Goal: Information Seeking & Learning: Find specific fact

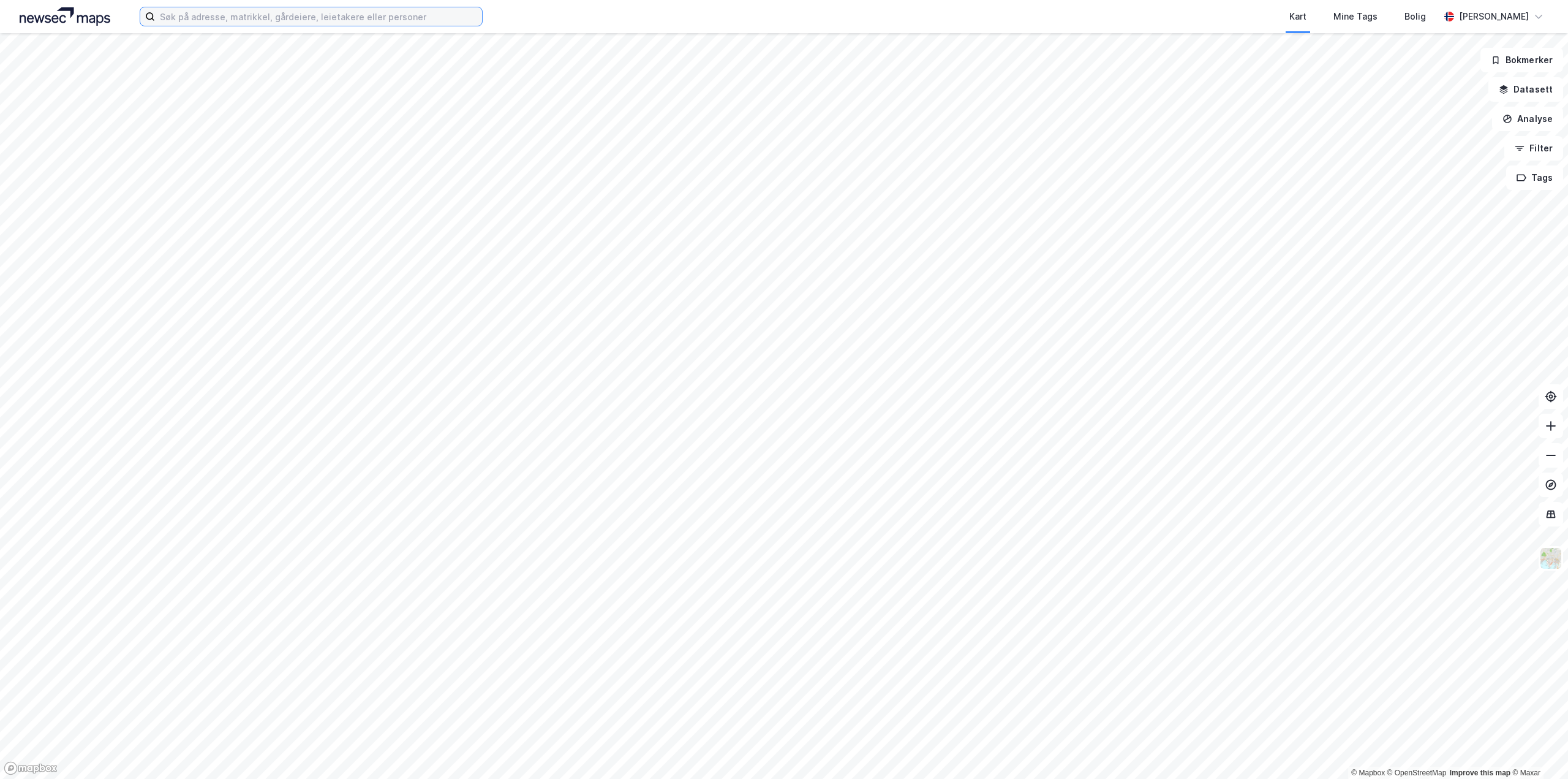
click at [195, 23] on input at bounding box center [318, 16] width 327 height 18
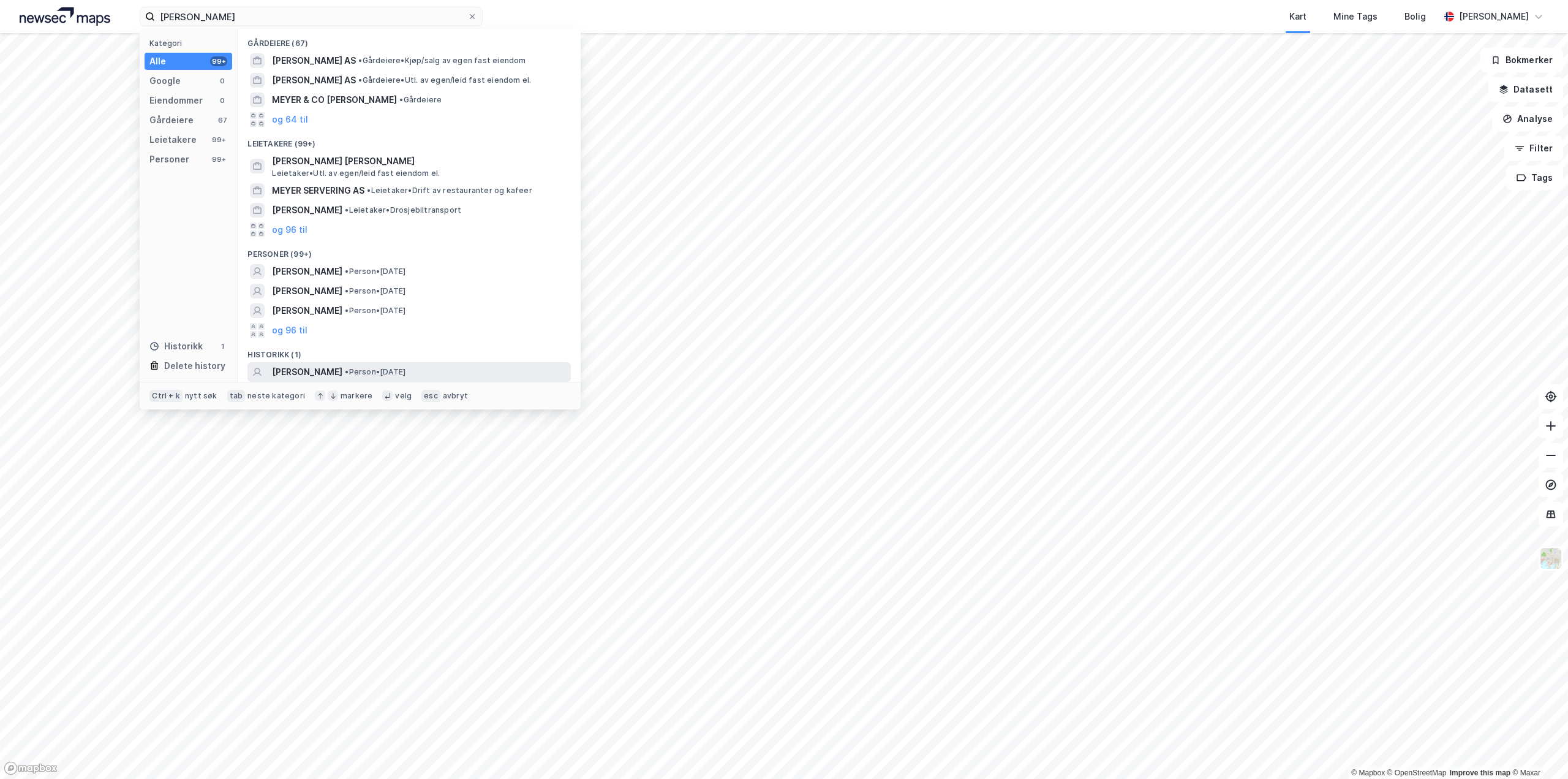
click at [406, 368] on span "• Person • [DATE]" at bounding box center [375, 371] width 61 height 9
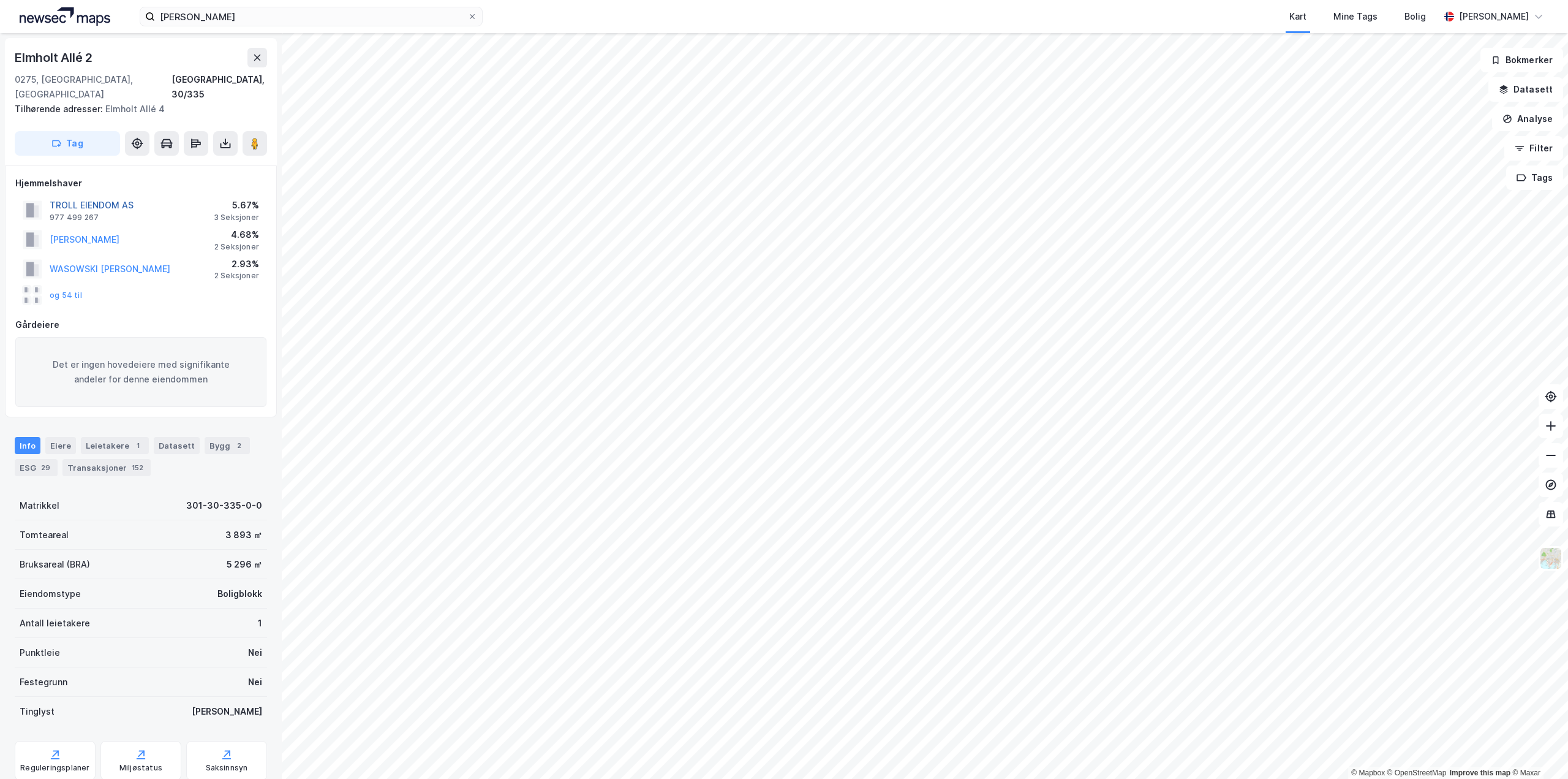
click at [0, 0] on button "TROLL EIENDOM AS" at bounding box center [0, 0] width 0 height 0
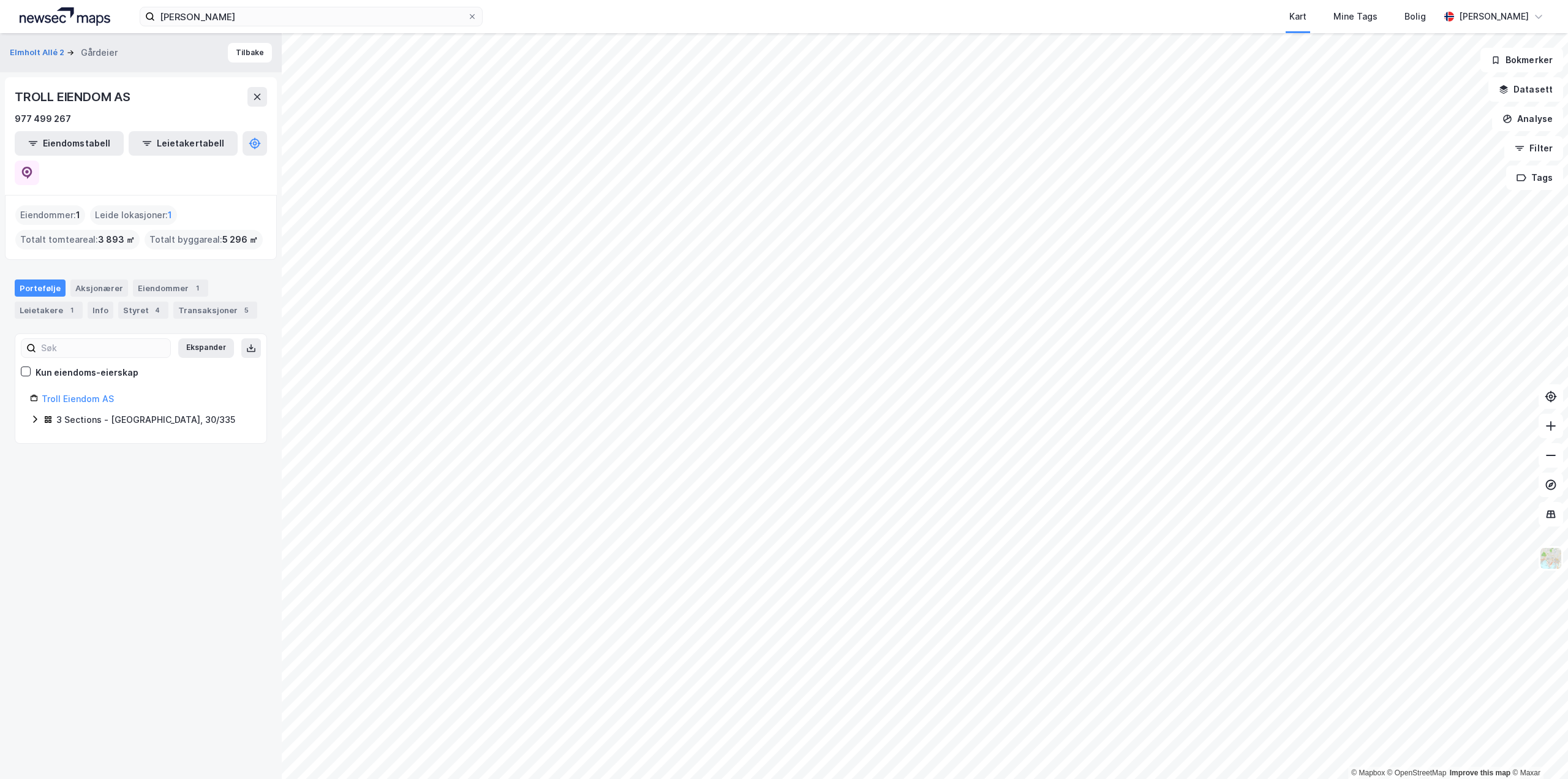
click at [41, 412] on div "3 Sections - [GEOGRAPHIC_DATA], 30/335" at bounding box center [141, 420] width 222 height 16
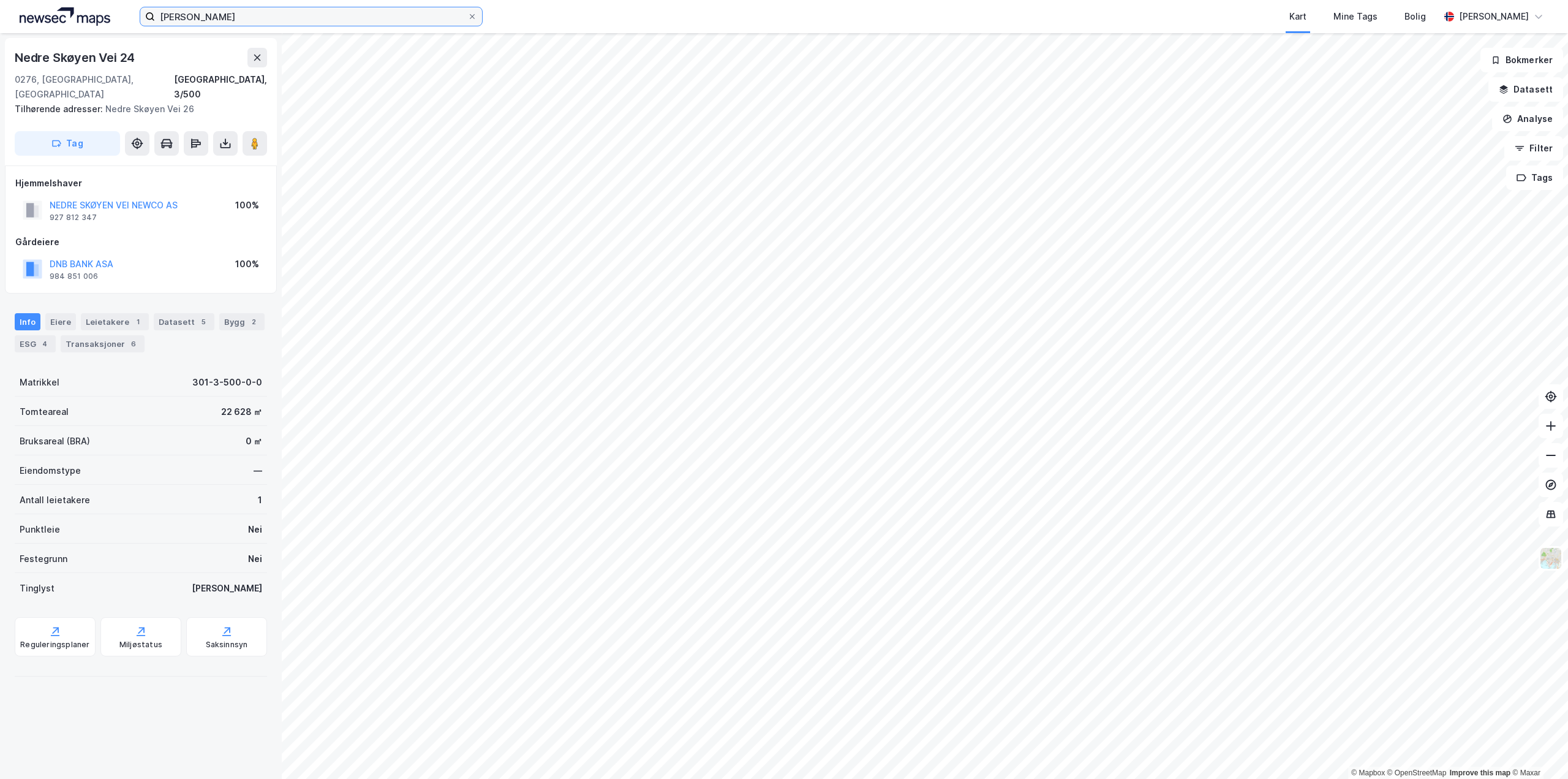
click at [300, 26] on input "[PERSON_NAME]" at bounding box center [312, 16] width 313 height 18
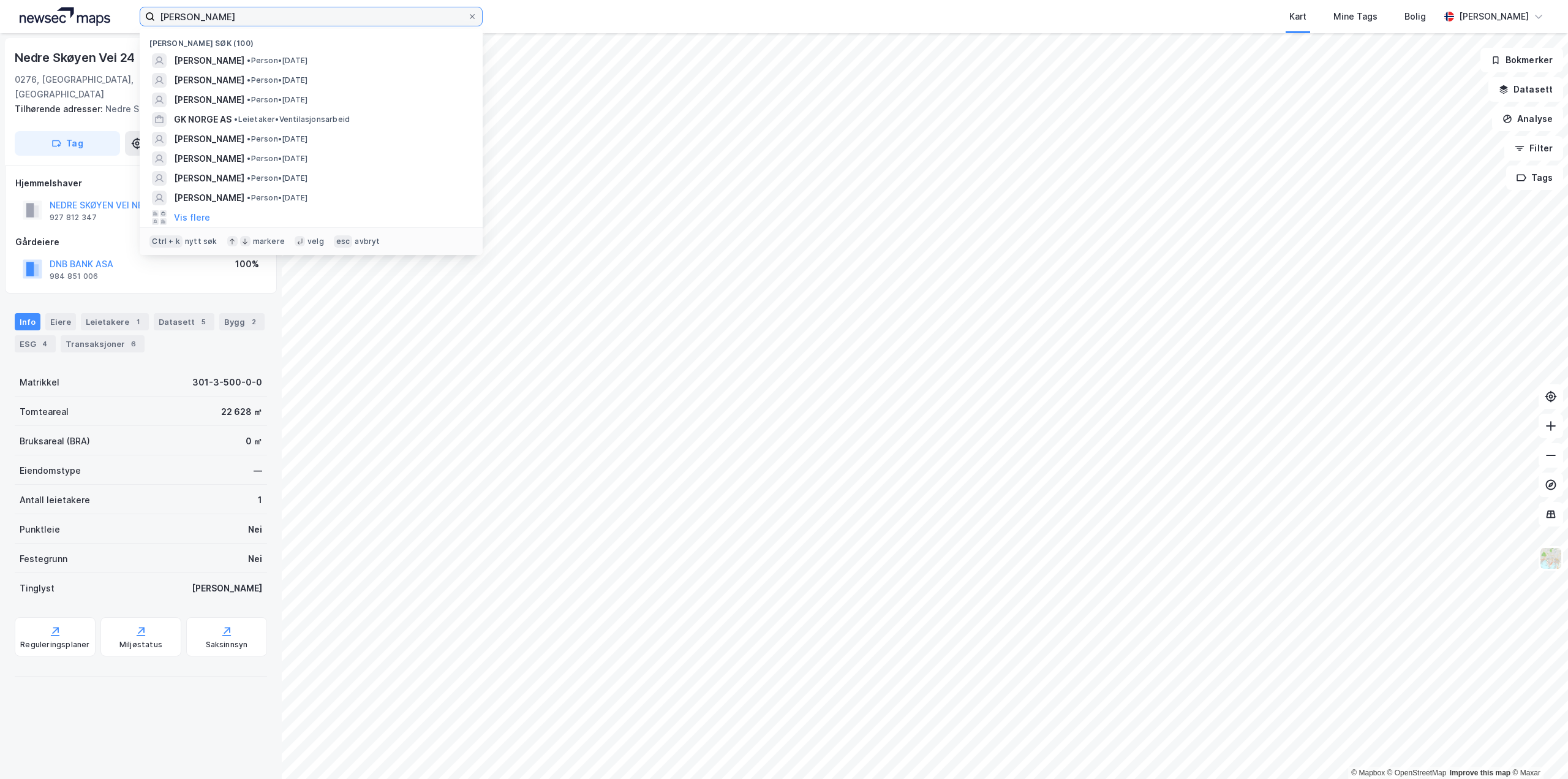
drag, startPoint x: 300, startPoint y: 24, endPoint x: -86, endPoint y: 40, distance: 386.3
click at [0, 40] on html "[PERSON_NAME] søk (100) [PERSON_NAME] • [DATE] [PERSON_NAME] • Person • [DATE] …" at bounding box center [784, 390] width 1568 height 779
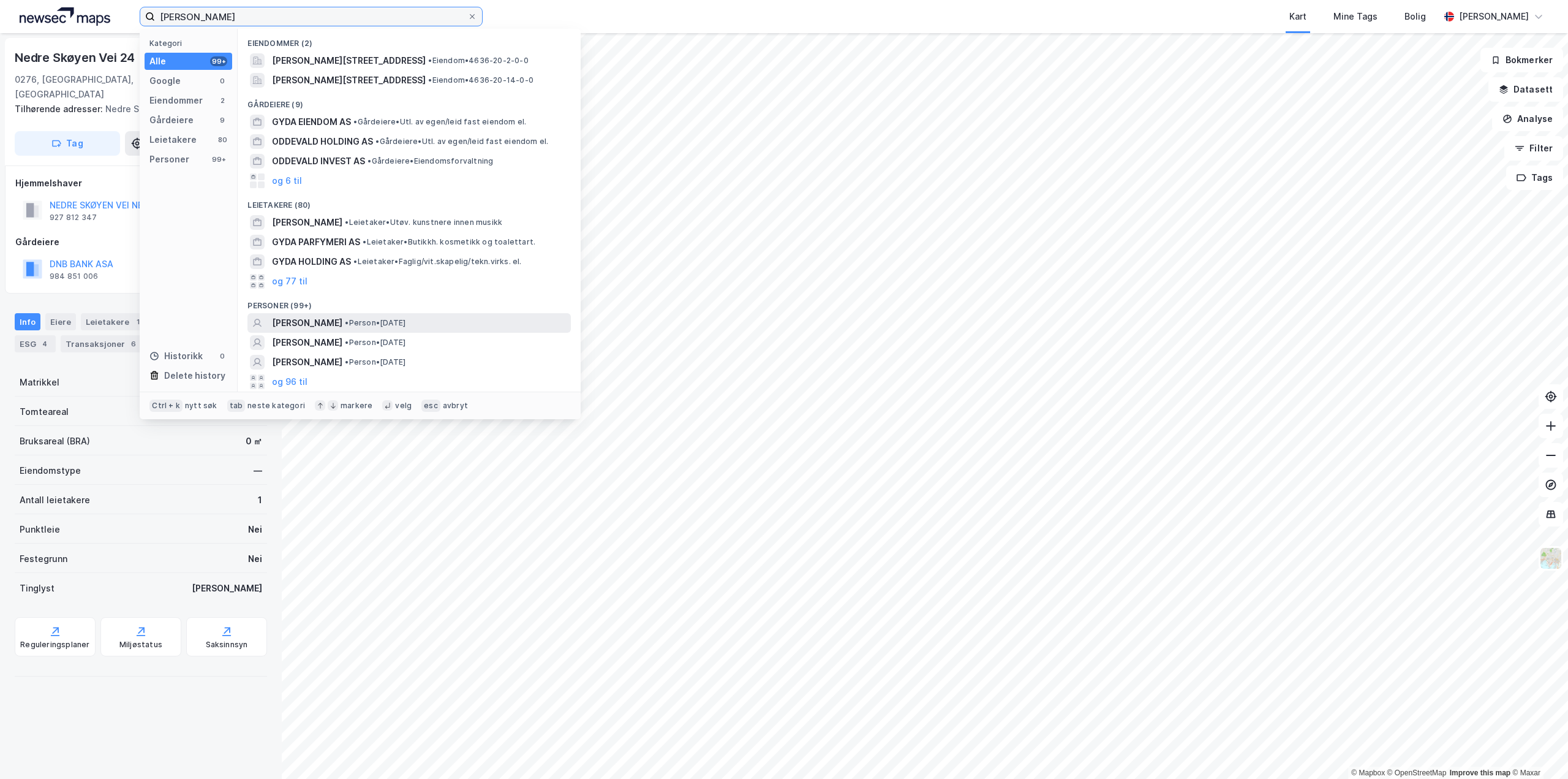
type input "[PERSON_NAME]"
click at [342, 329] on span "[PERSON_NAME]" at bounding box center [307, 323] width 70 height 15
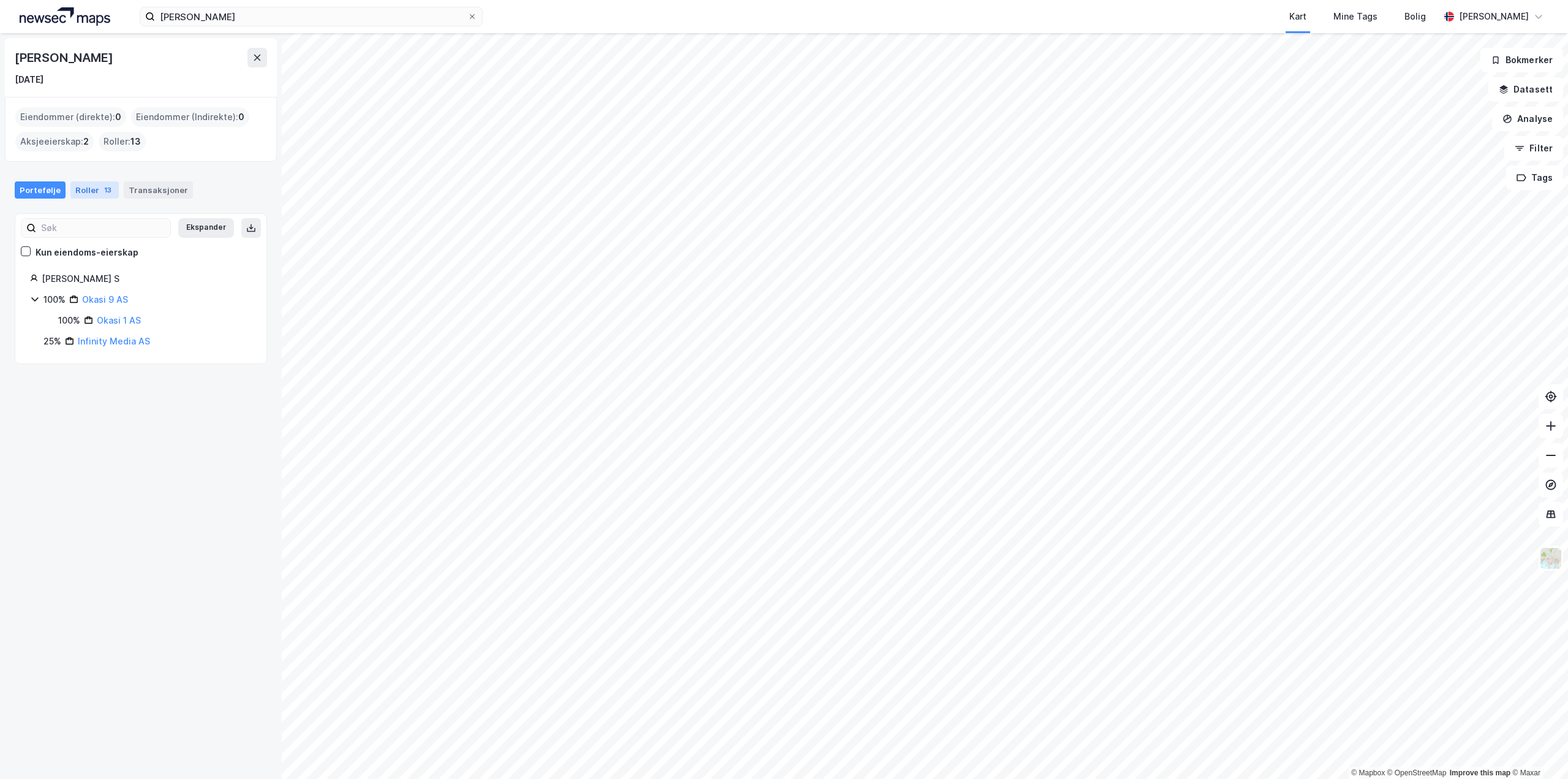
click at [91, 189] on div "Roller 13" at bounding box center [94, 190] width 48 height 17
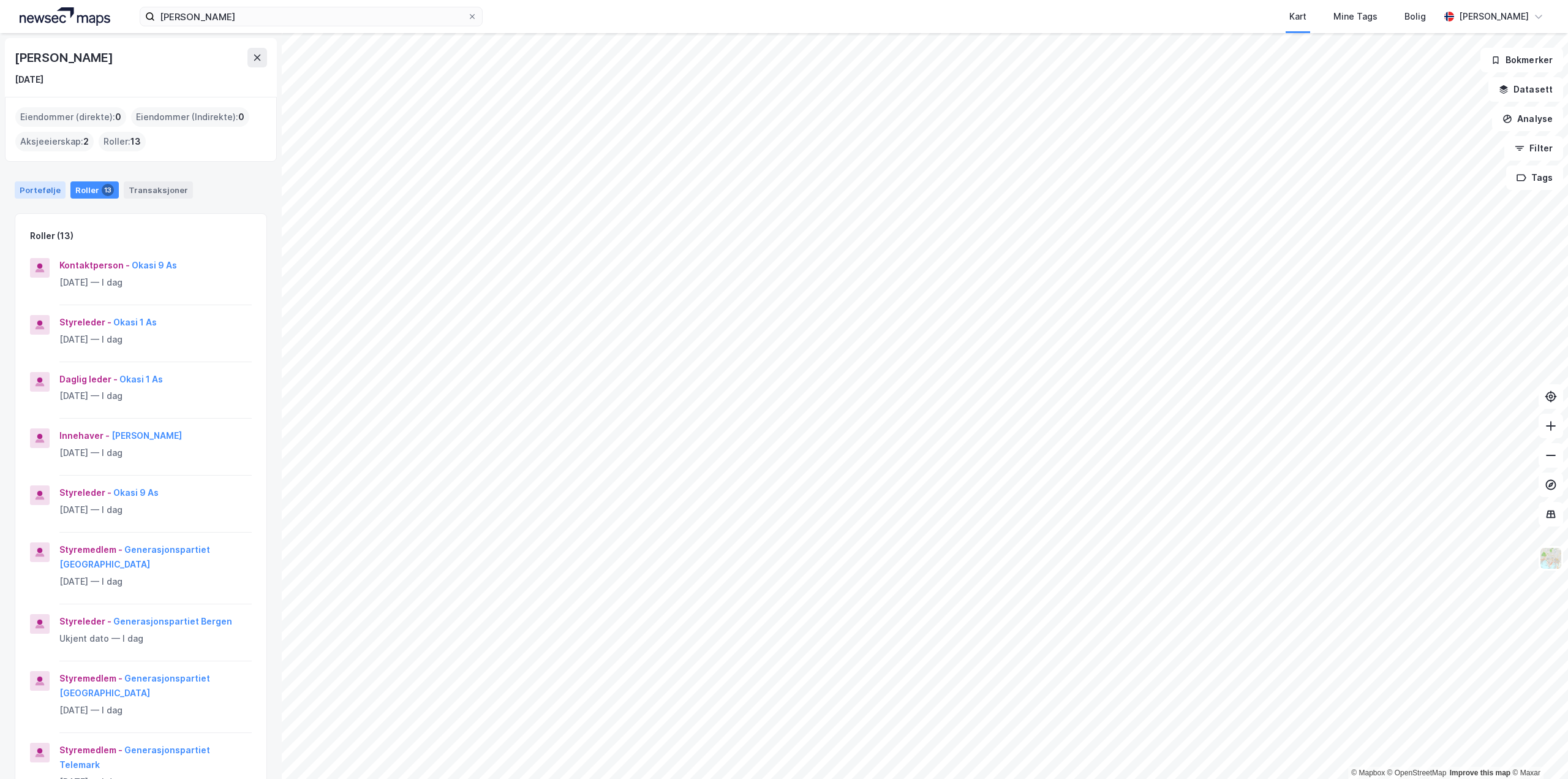
click at [48, 186] on div "Portefølje" at bounding box center [41, 190] width 51 height 17
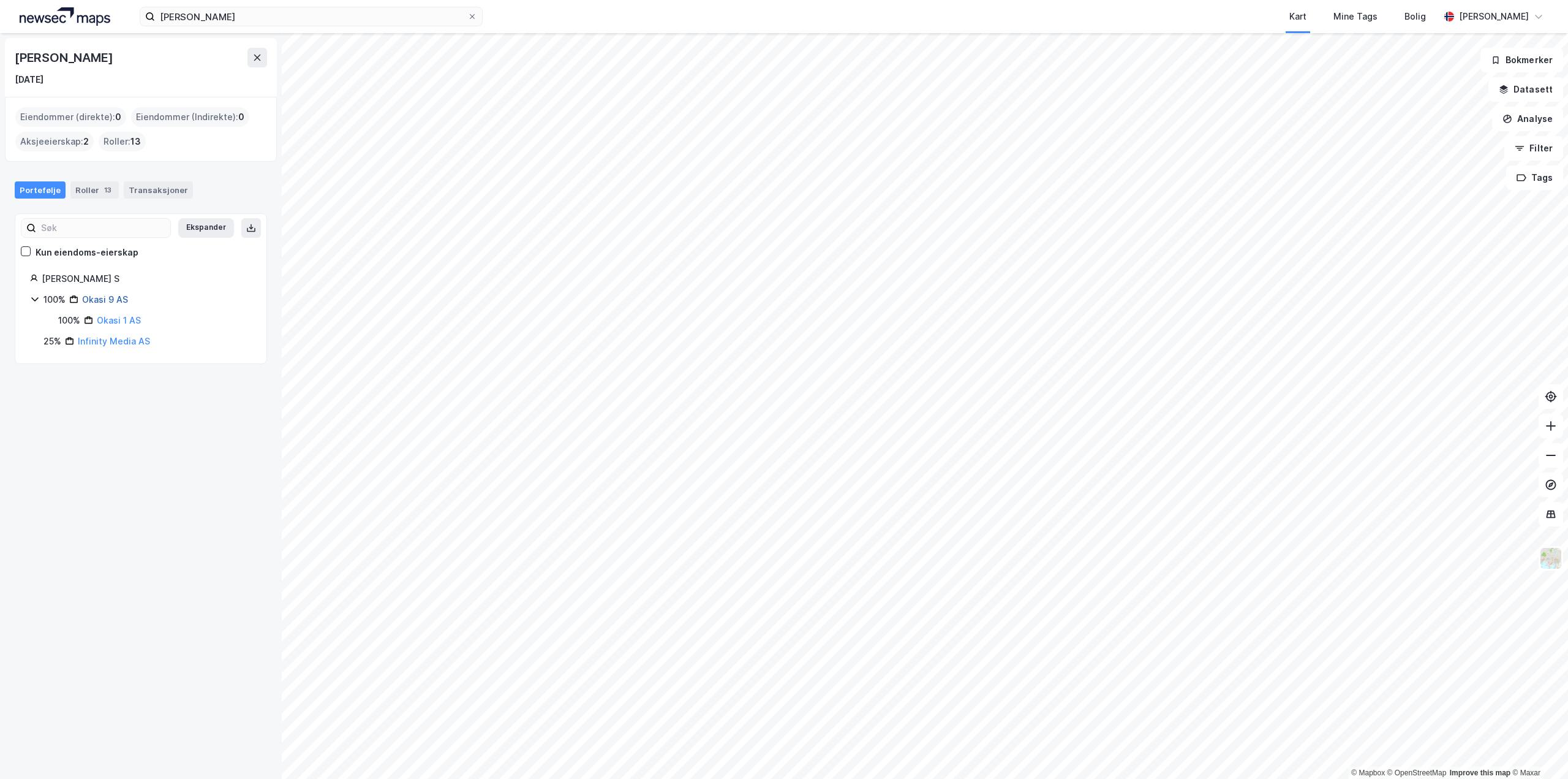
click at [99, 299] on link "Okasi 9 AS" at bounding box center [105, 299] width 45 height 10
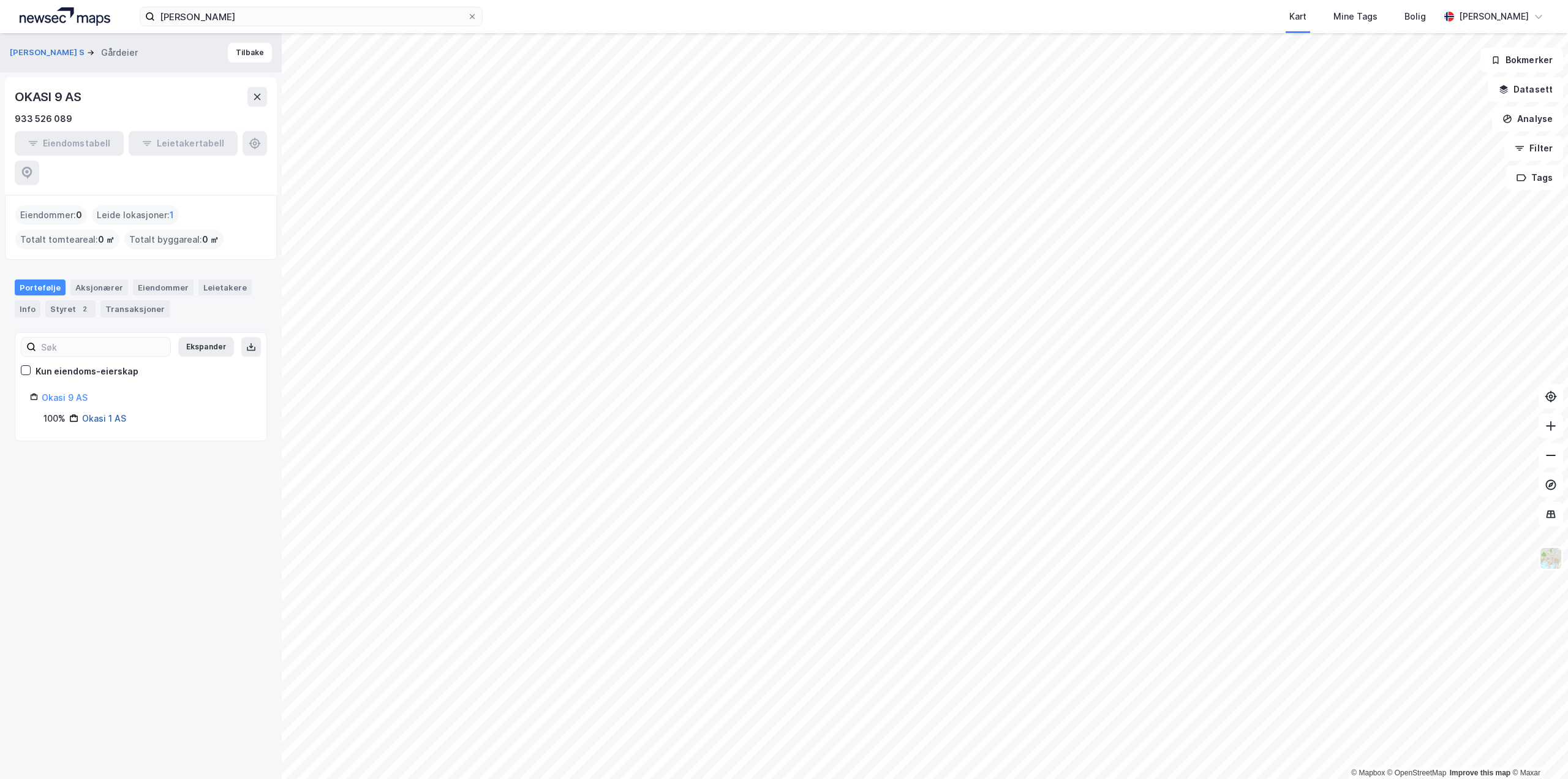
click at [99, 413] on link "Okasi 1 AS" at bounding box center [104, 418] width 45 height 10
click at [72, 300] on div "Styret 2" at bounding box center [70, 309] width 50 height 17
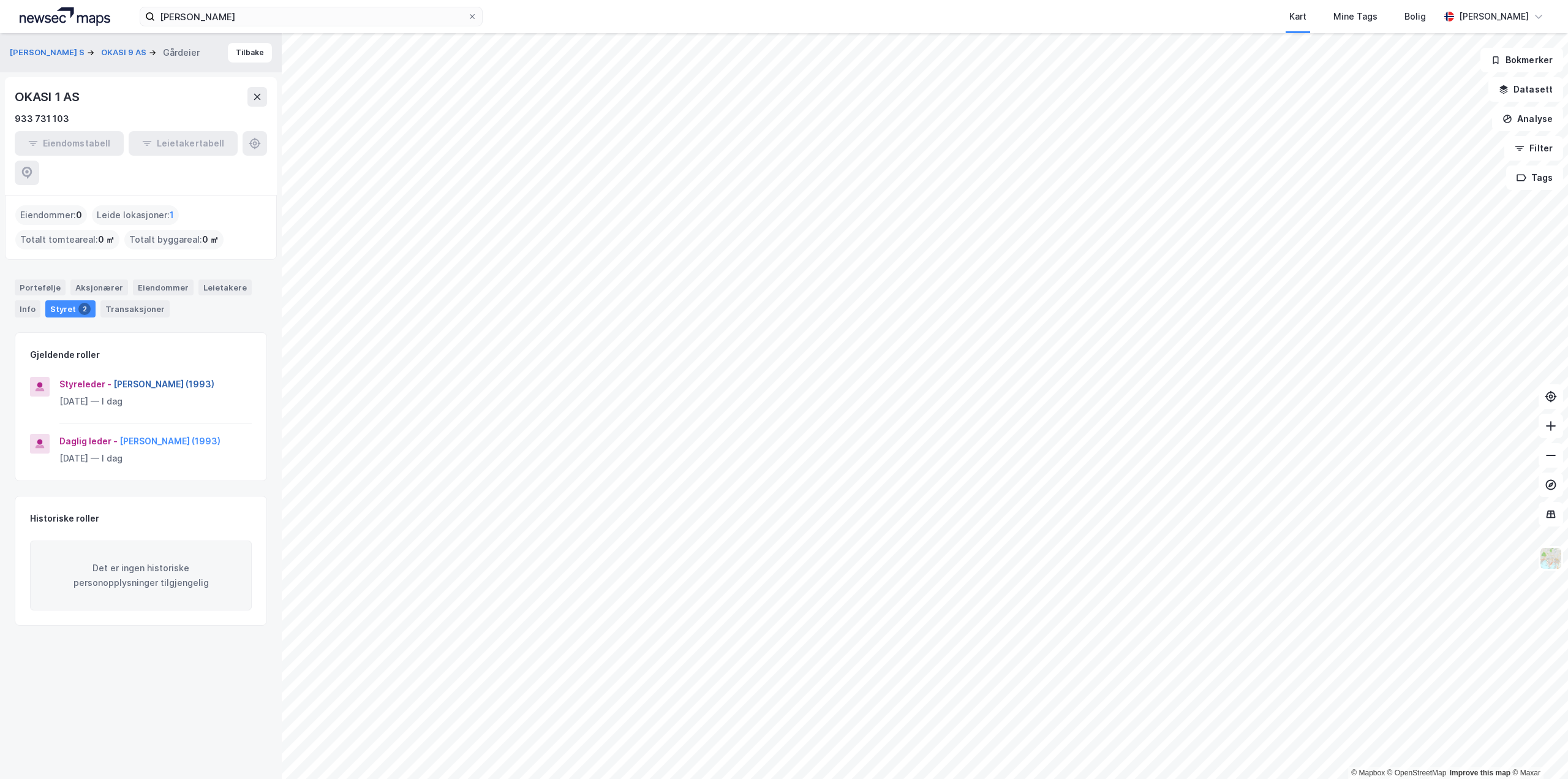
click at [0, 0] on button "[PERSON_NAME] (1993)" at bounding box center [0, 0] width 0 height 0
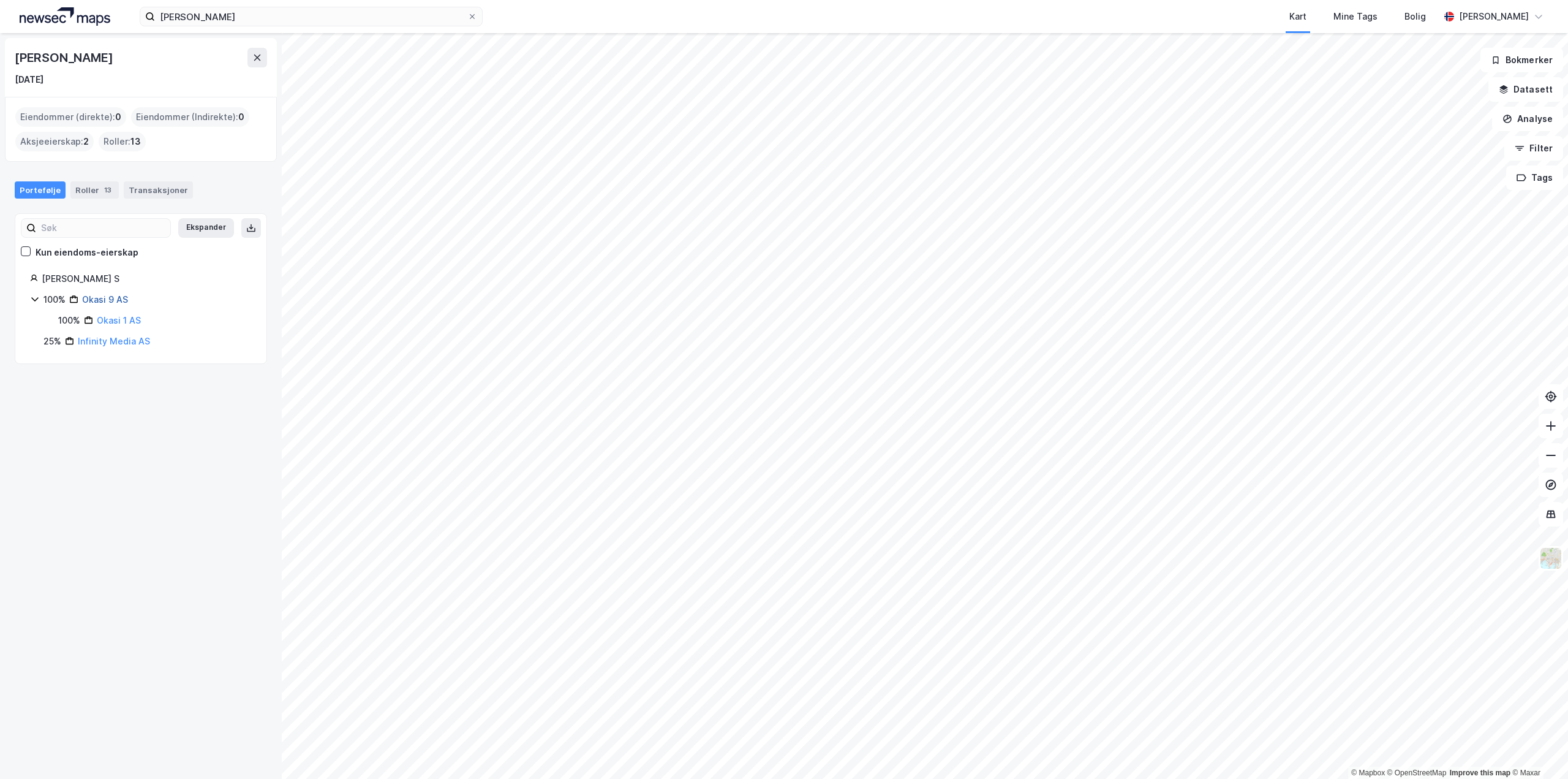
click at [119, 301] on link "Okasi 9 AS" at bounding box center [105, 299] width 45 height 10
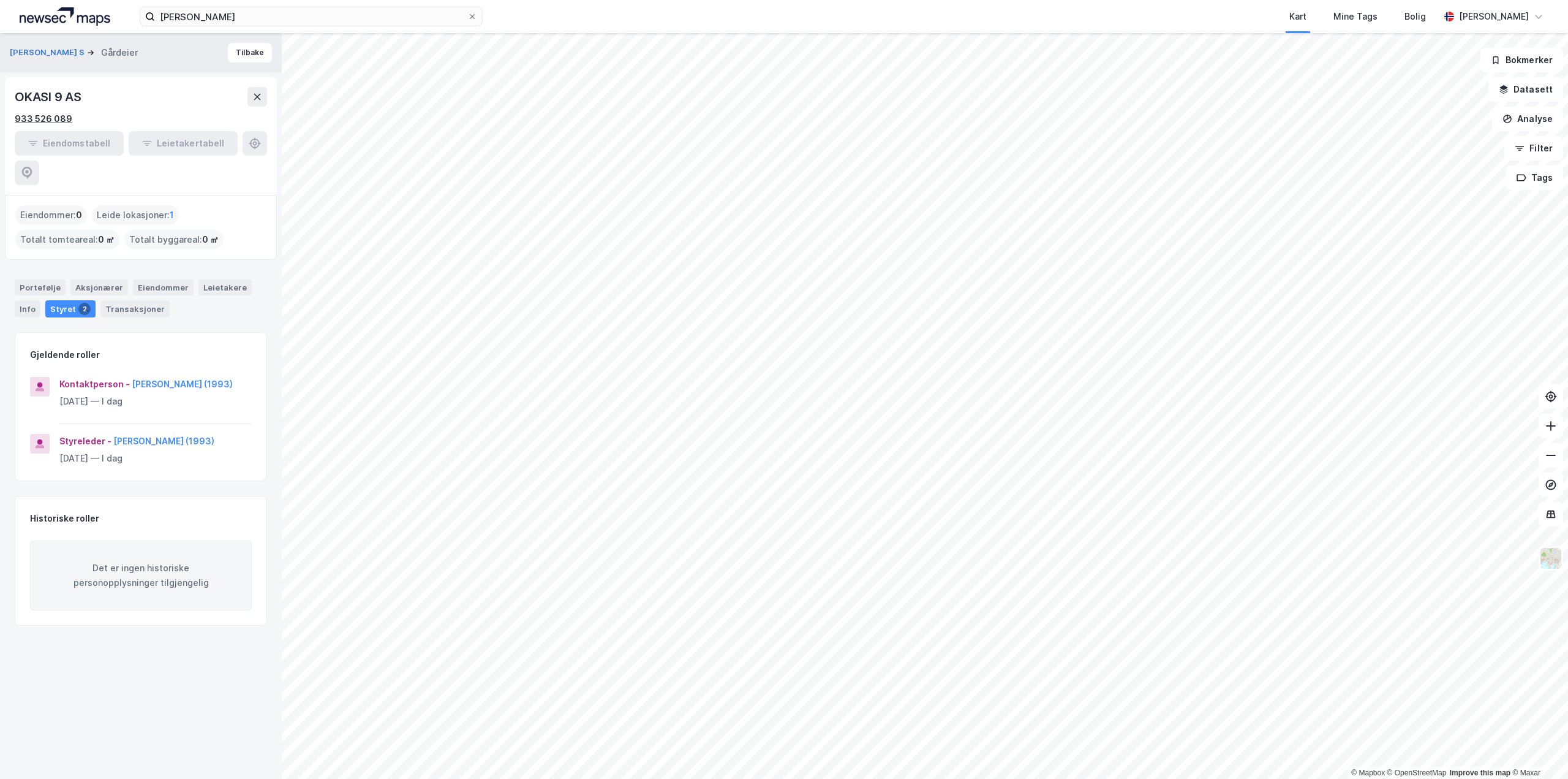
click at [48, 115] on div "933 526 089" at bounding box center [44, 119] width 58 height 15
click at [36, 300] on div "Info" at bounding box center [27, 309] width 26 height 17
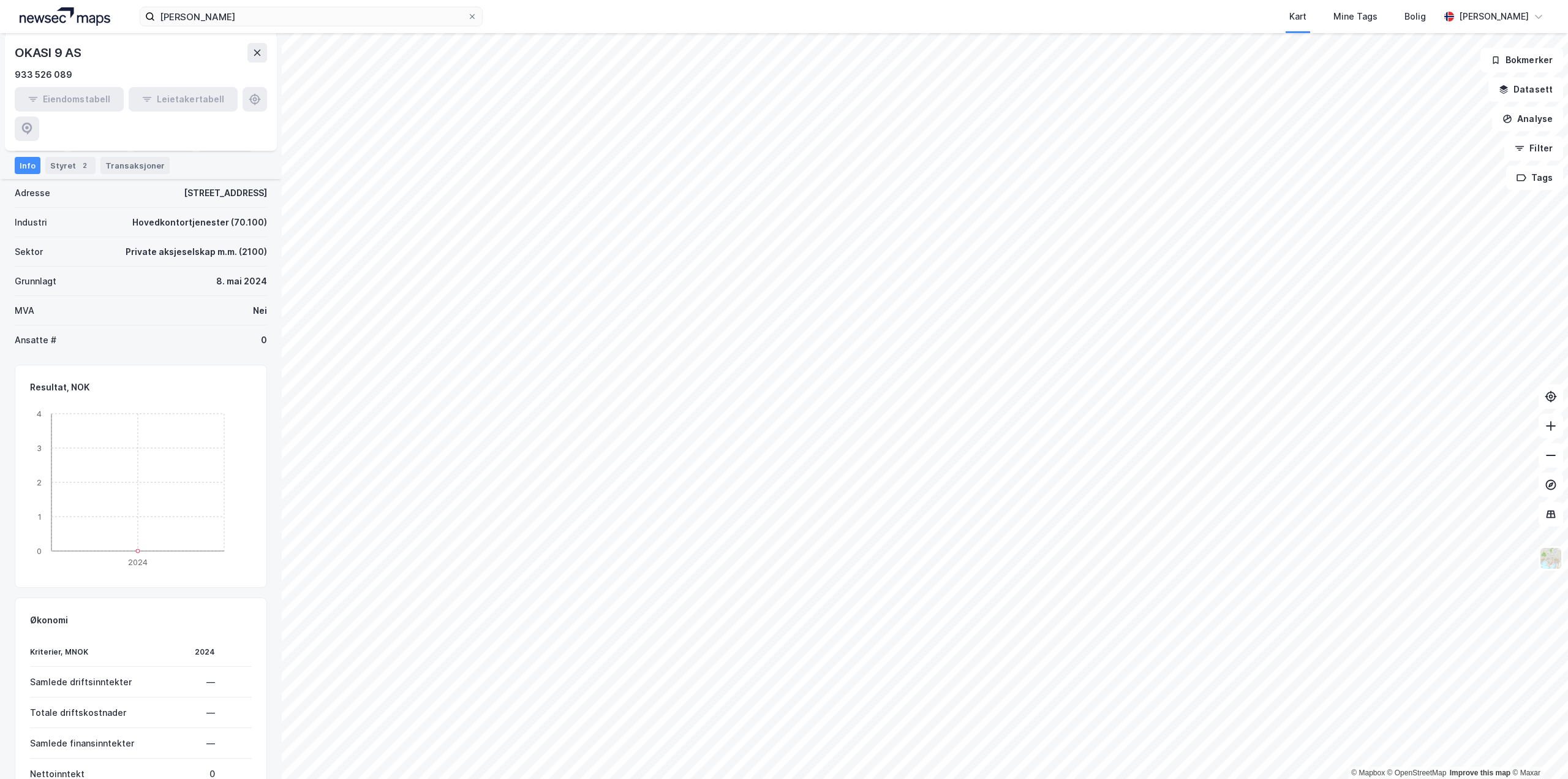
scroll to position [185, 0]
